Goal: Information Seeking & Learning: Learn about a topic

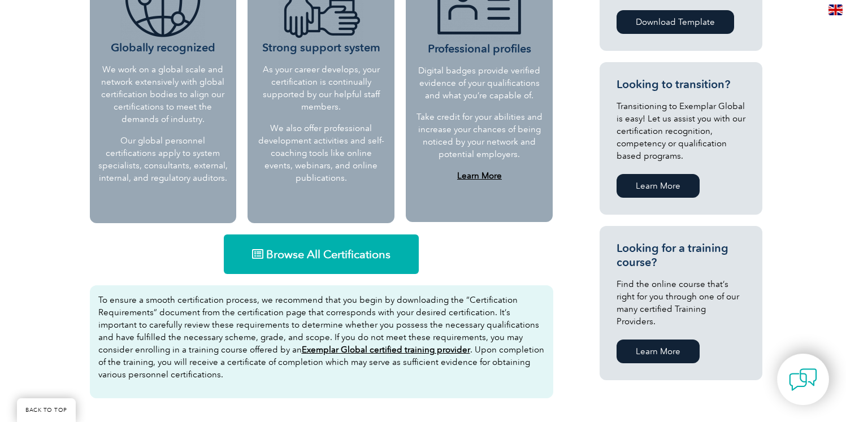
scroll to position [558, 0]
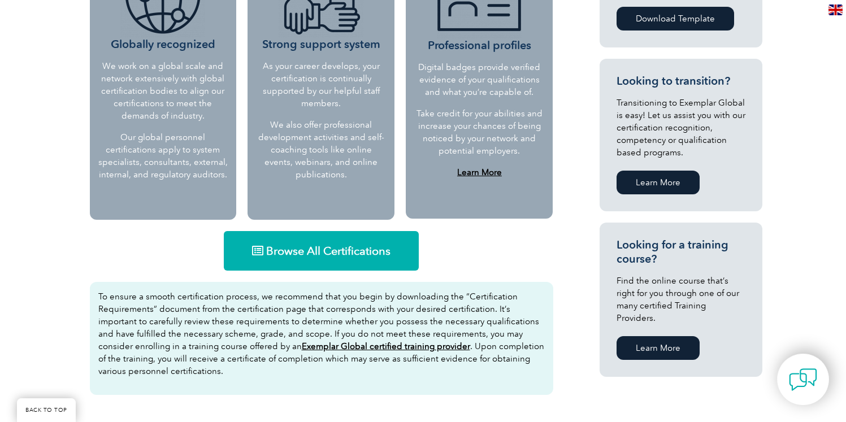
click at [315, 252] on span "Browse All Certifications" at bounding box center [328, 250] width 124 height 11
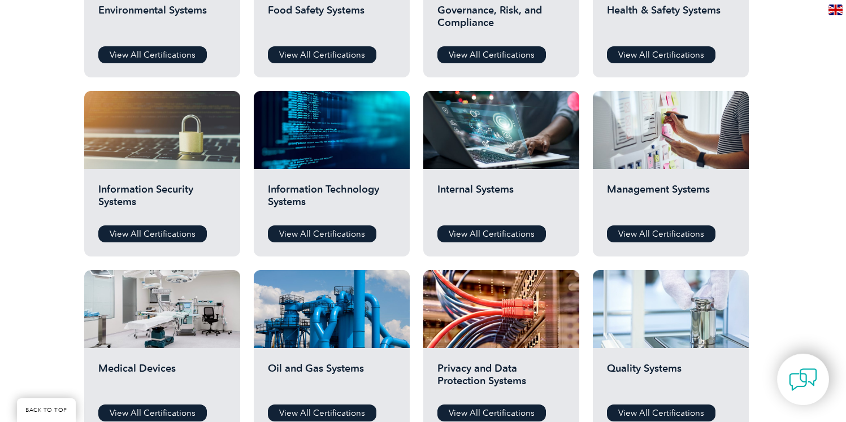
scroll to position [517, 0]
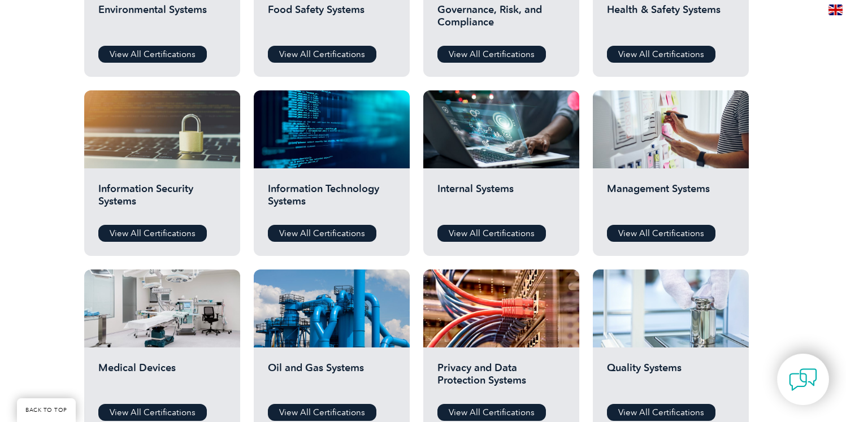
click at [621, 359] on div "Quality Systems View All Certifications" at bounding box center [670, 391] width 156 height 88
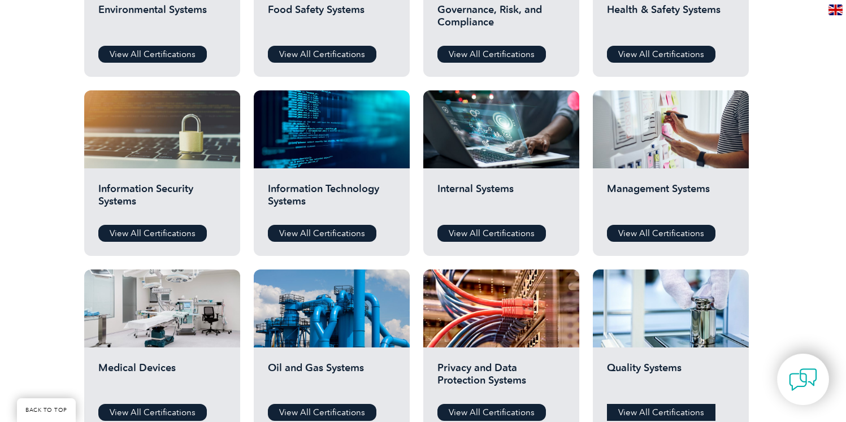
click at [655, 411] on link "View All Certifications" at bounding box center [661, 412] width 108 height 17
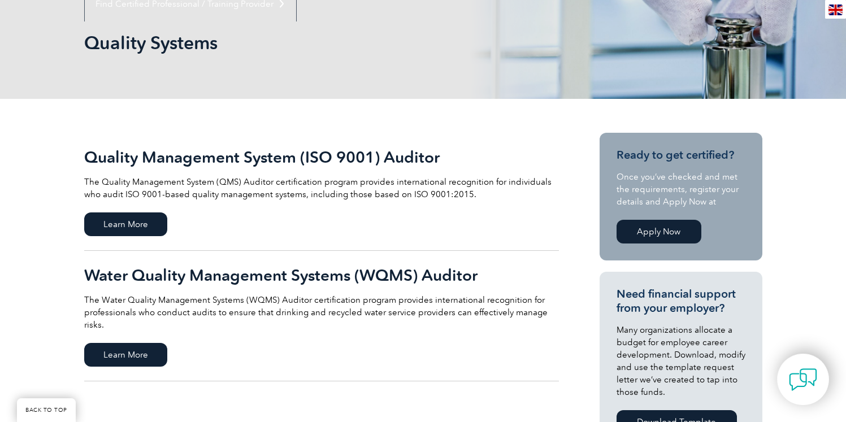
scroll to position [174, 0]
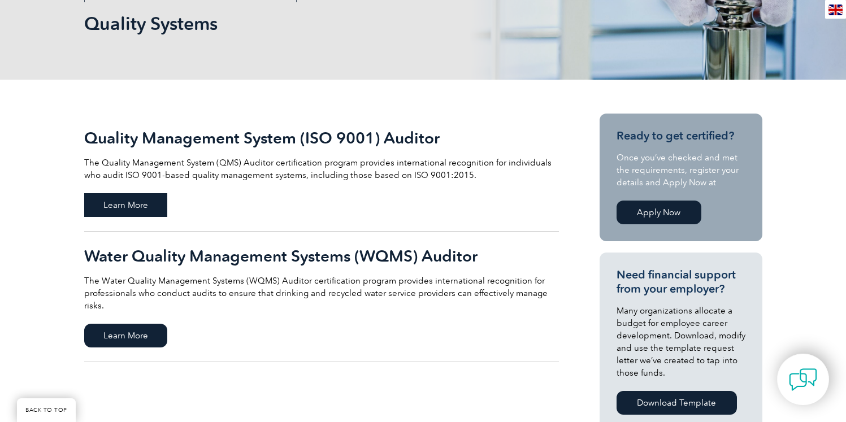
click at [108, 204] on span "Learn More" at bounding box center [125, 205] width 83 height 24
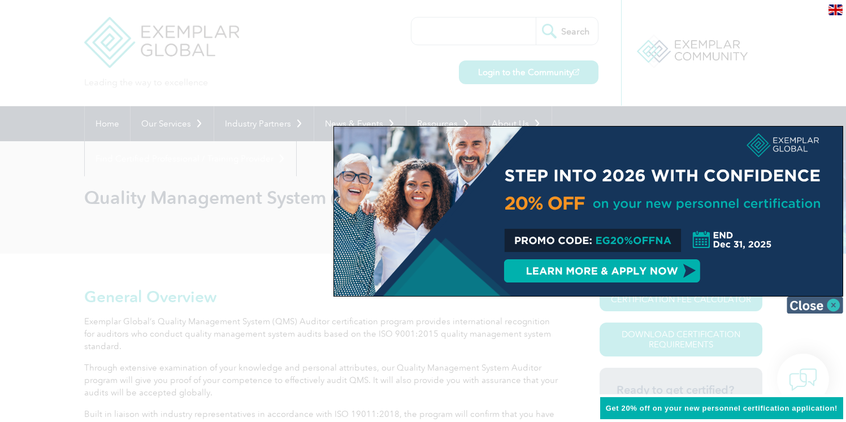
click at [831, 304] on img at bounding box center [814, 305] width 56 height 17
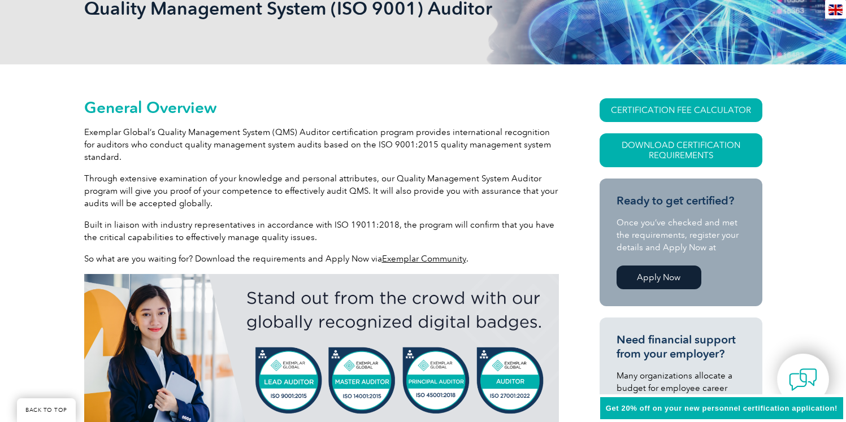
scroll to position [239, 0]
